Goal: Task Accomplishment & Management: Manage account settings

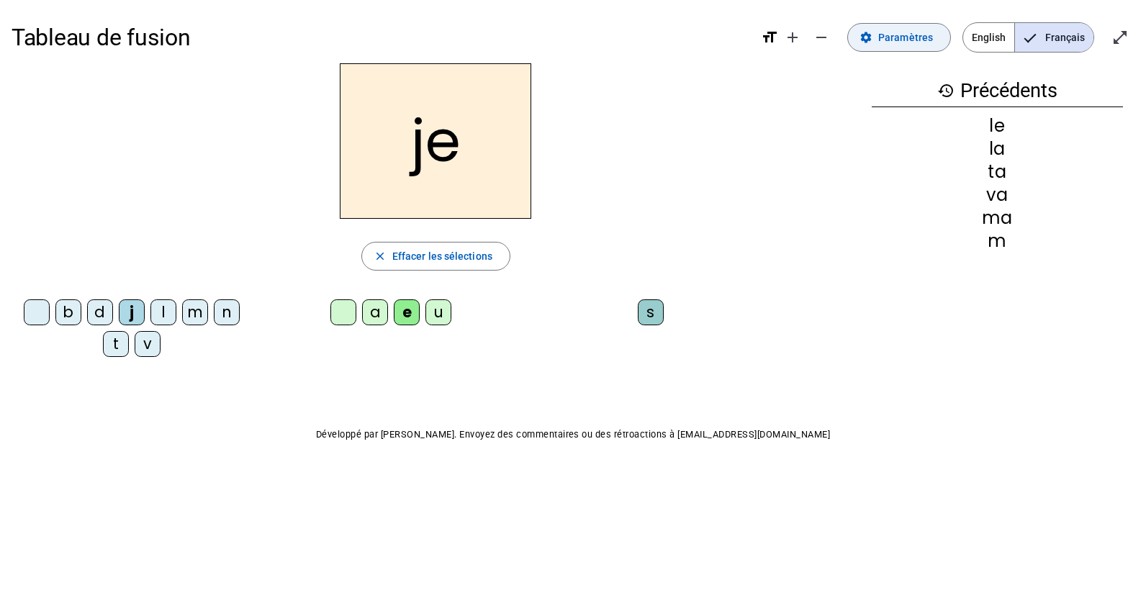
click at [908, 45] on span "Paramètres" at bounding box center [905, 37] width 55 height 17
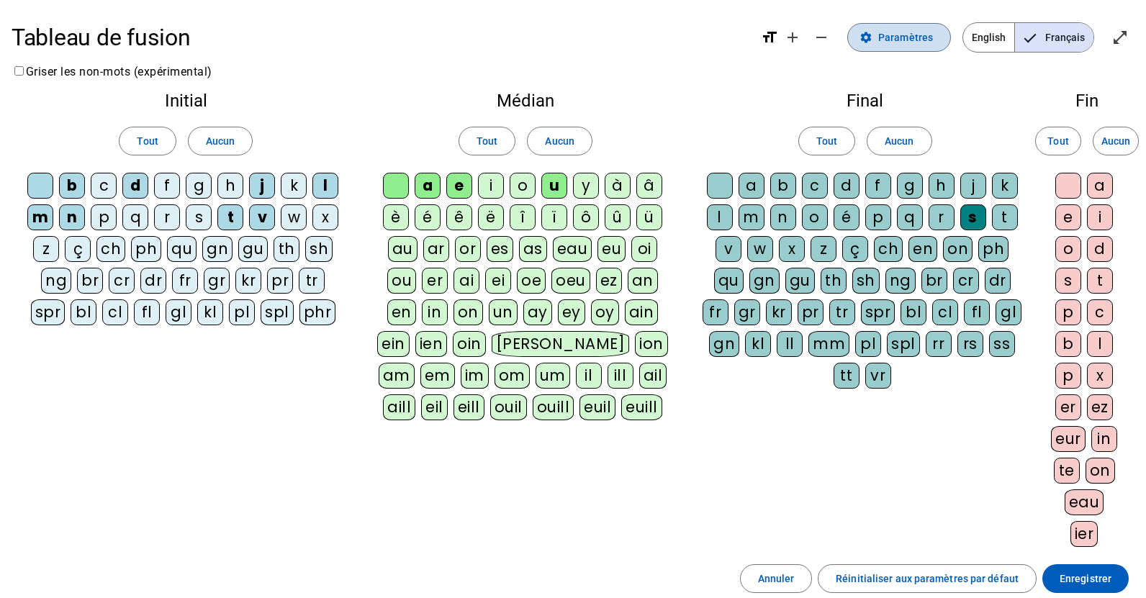
click at [921, 44] on span "Paramètres" at bounding box center [905, 37] width 55 height 17
click at [226, 143] on span "Aucun" at bounding box center [220, 140] width 29 height 17
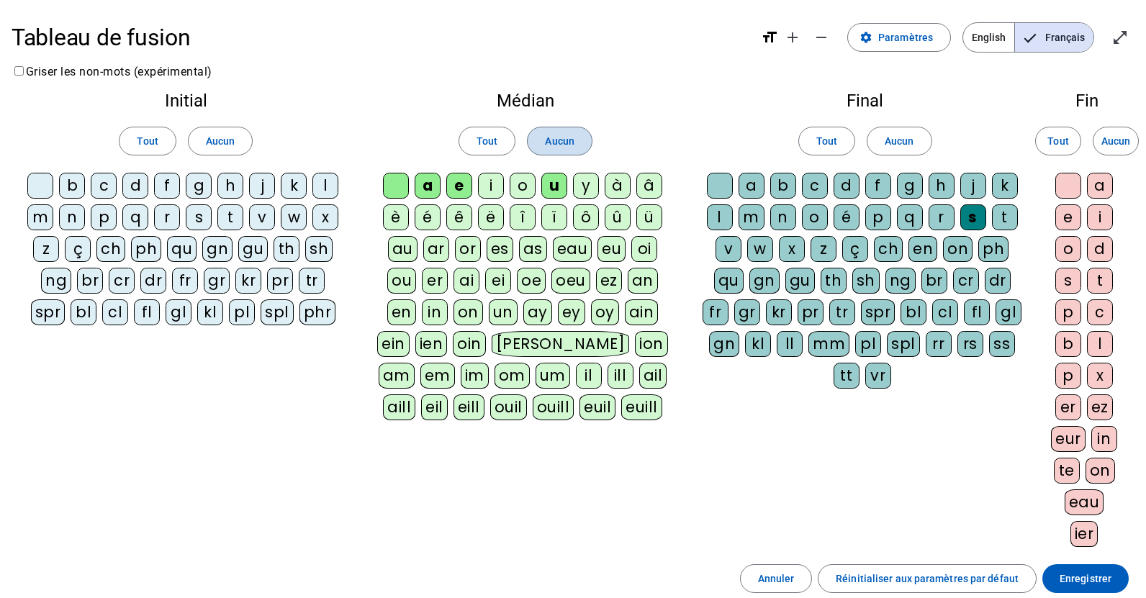
click at [556, 145] on span "Aucun" at bounding box center [559, 140] width 29 height 17
click at [910, 147] on span "Aucun" at bounding box center [899, 140] width 29 height 17
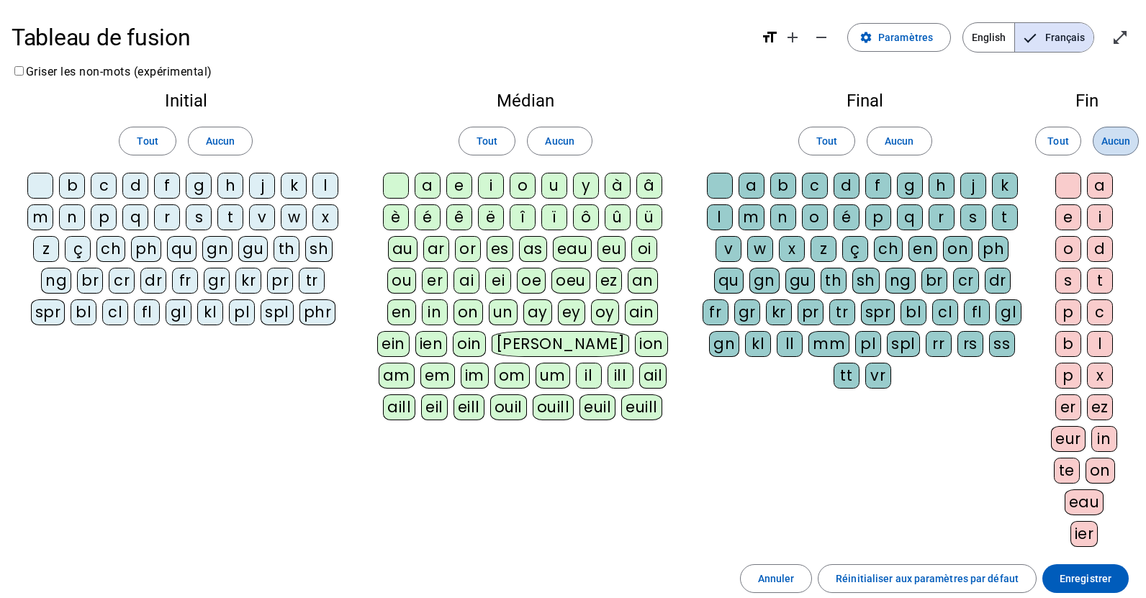
click at [1118, 148] on span "Aucun" at bounding box center [1115, 140] width 29 height 17
click at [45, 185] on div at bounding box center [40, 186] width 26 height 26
click at [401, 189] on div at bounding box center [396, 186] width 26 height 26
click at [727, 190] on div at bounding box center [720, 186] width 26 height 26
click at [1072, 189] on div at bounding box center [1068, 186] width 26 height 26
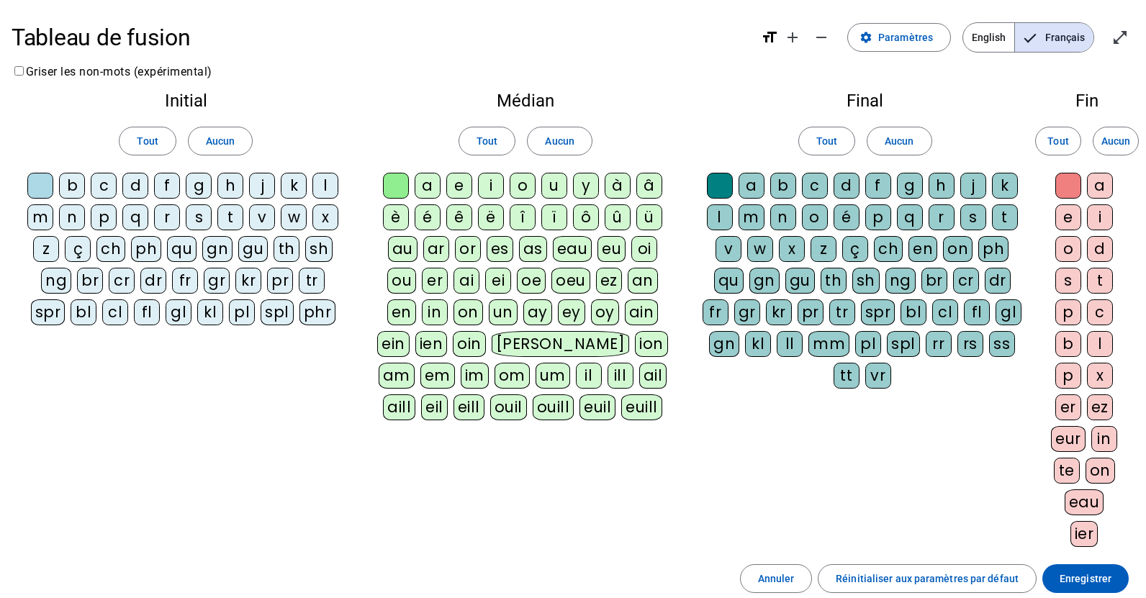
click at [39, 221] on div "m" at bounding box center [40, 217] width 26 height 26
click at [429, 187] on div "a" at bounding box center [428, 186] width 26 height 26
click at [261, 216] on div "v" at bounding box center [262, 217] width 26 height 26
click at [231, 218] on div "t" at bounding box center [230, 217] width 26 height 26
click at [332, 189] on div "l" at bounding box center [325, 186] width 26 height 26
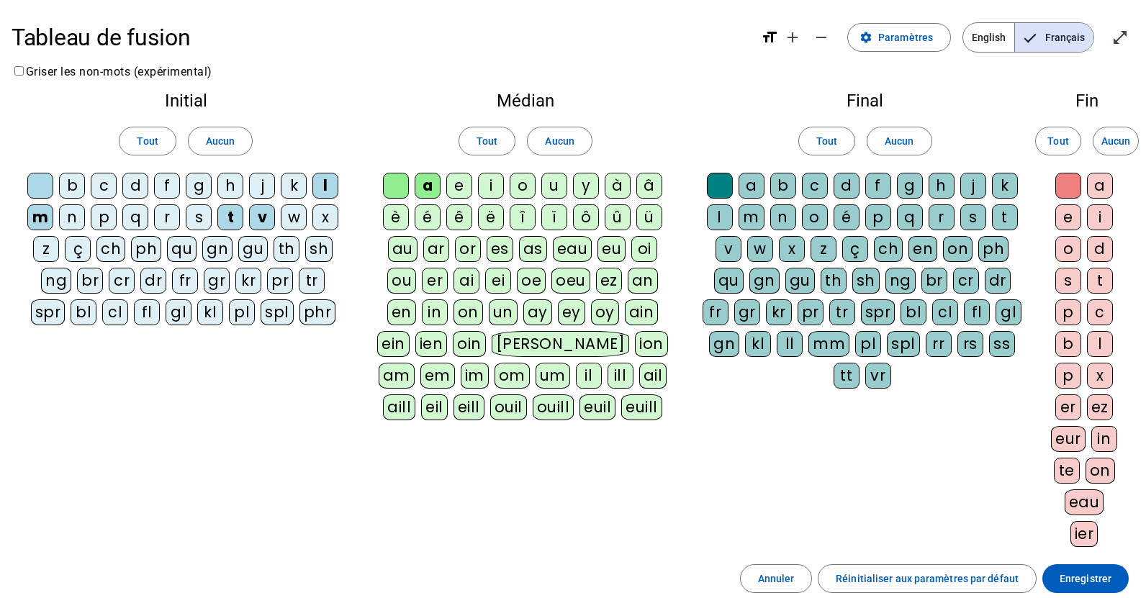
click at [462, 182] on div "e" at bounding box center [459, 186] width 26 height 26
click at [74, 219] on div "n" at bounding box center [72, 217] width 26 height 26
click at [276, 185] on letter-bubble "j" at bounding box center [265, 189] width 32 height 32
click at [270, 185] on div "j" at bounding box center [262, 186] width 26 height 26
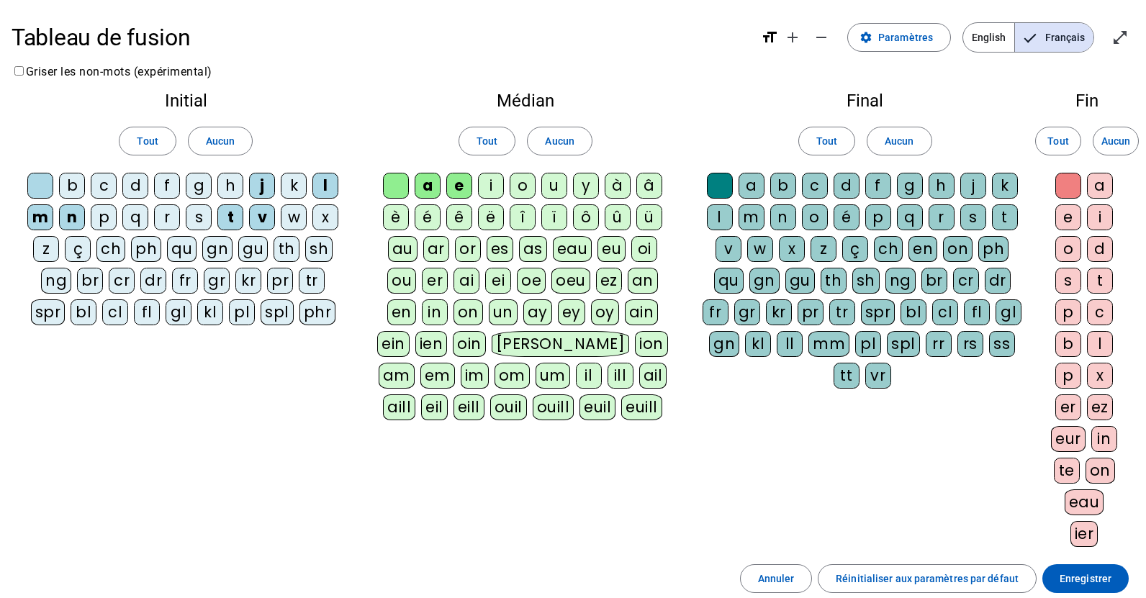
click at [136, 186] on div "d" at bounding box center [135, 186] width 26 height 26
click at [548, 185] on div "u" at bounding box center [554, 186] width 26 height 26
click at [71, 186] on div "b" at bounding box center [72, 186] width 26 height 26
click at [969, 217] on div "s" at bounding box center [973, 217] width 26 height 26
click at [1094, 581] on span "Enregistrer" at bounding box center [1085, 578] width 52 height 17
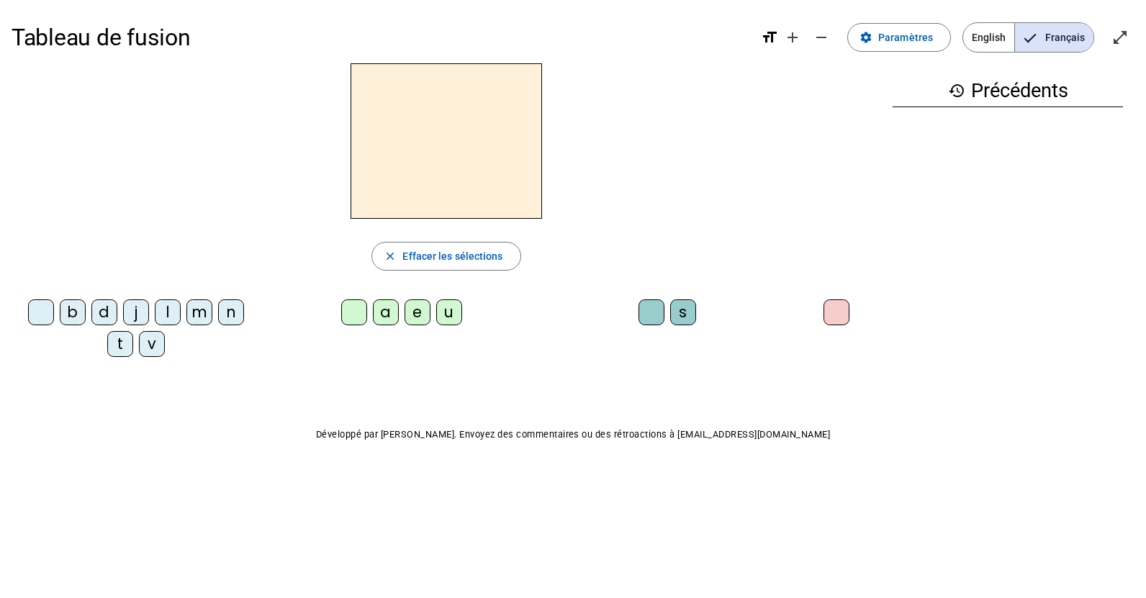
click at [199, 318] on div "m" at bounding box center [199, 312] width 26 height 26
click at [382, 317] on div "a" at bounding box center [386, 312] width 26 height 26
click at [150, 344] on div "v" at bounding box center [152, 344] width 26 height 26
click at [122, 343] on div "t" at bounding box center [120, 344] width 26 height 26
click at [171, 316] on div "l" at bounding box center [168, 312] width 26 height 26
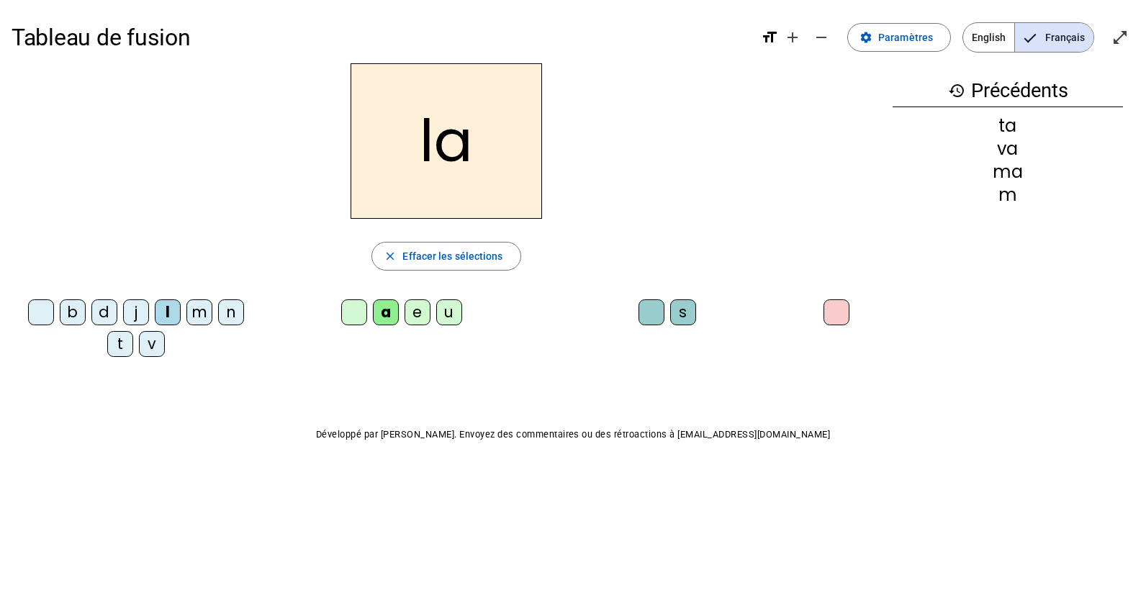
click at [356, 314] on div at bounding box center [354, 312] width 26 height 26
click at [386, 318] on div "a" at bounding box center [386, 312] width 26 height 26
